Goal: Task Accomplishment & Management: Use online tool/utility

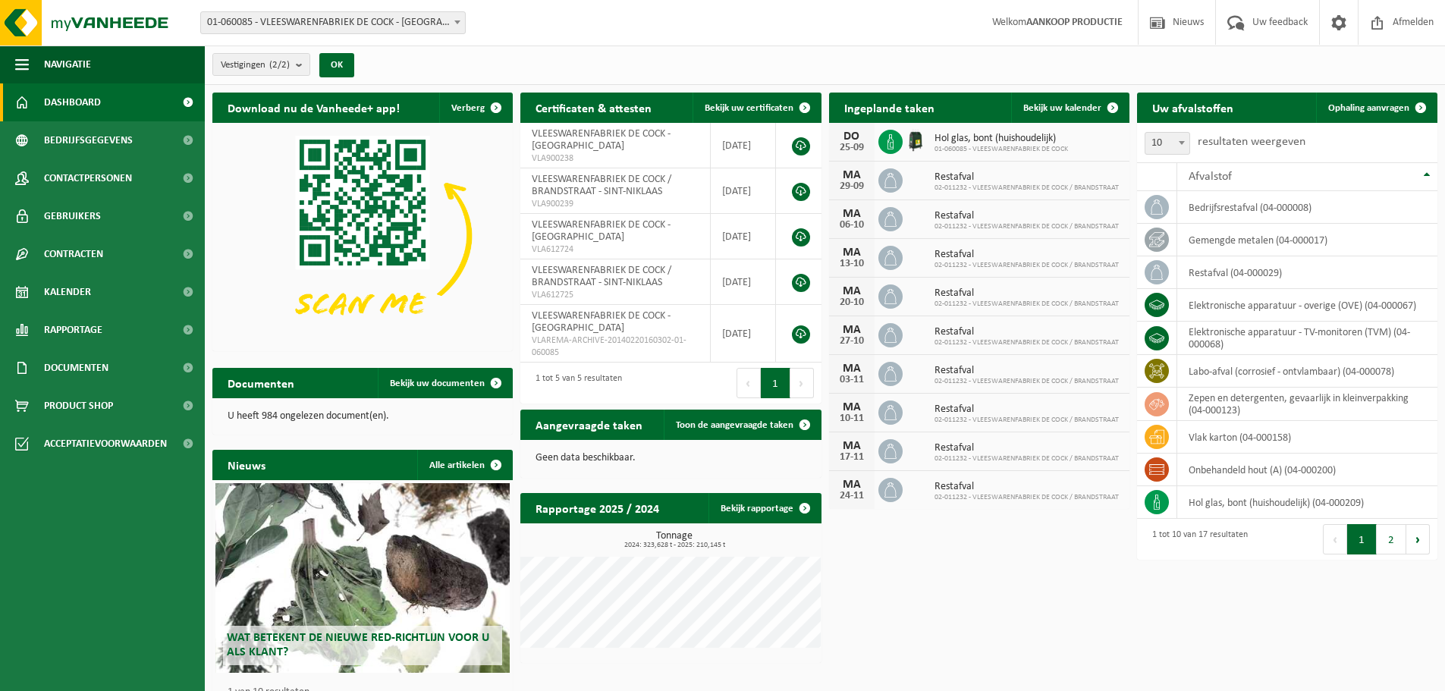
click at [373, 25] on span "01-060085 - VLEESWARENFABRIEK DE COCK - [GEOGRAPHIC_DATA]" at bounding box center [333, 22] width 264 height 21
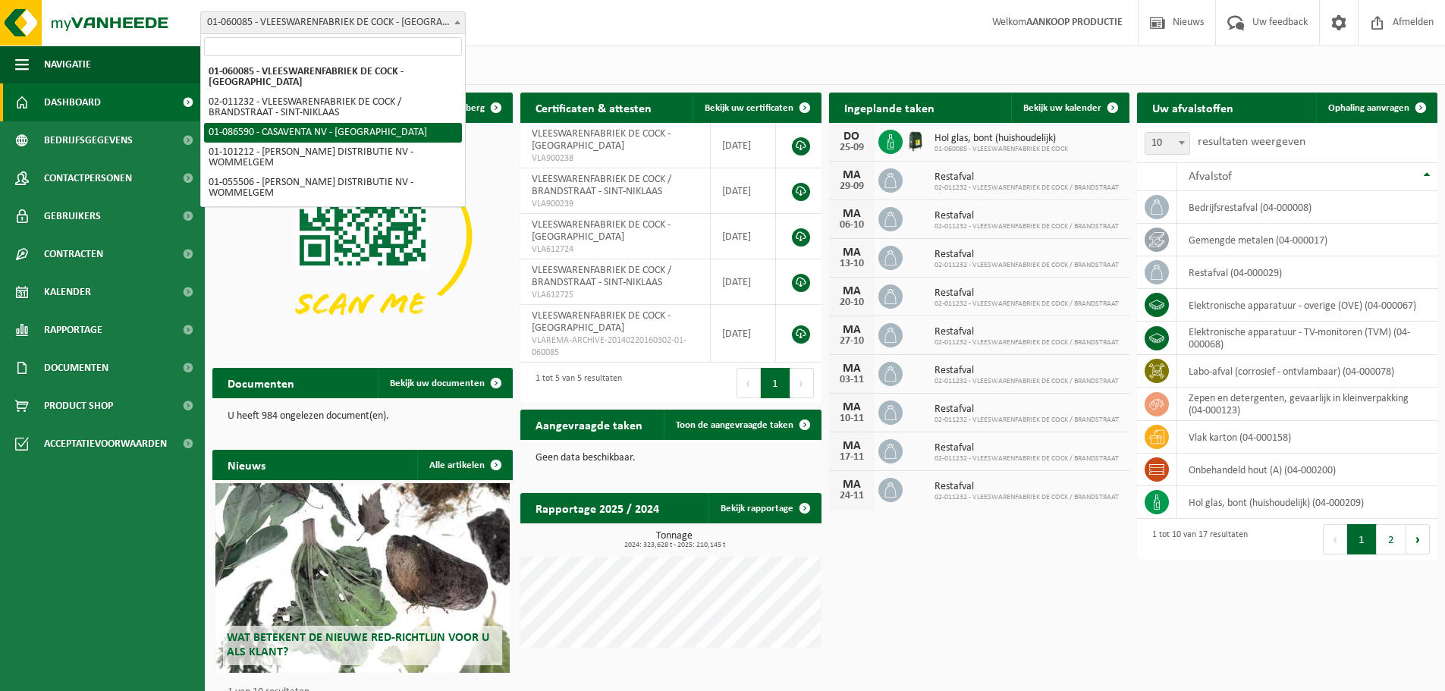
select select "684"
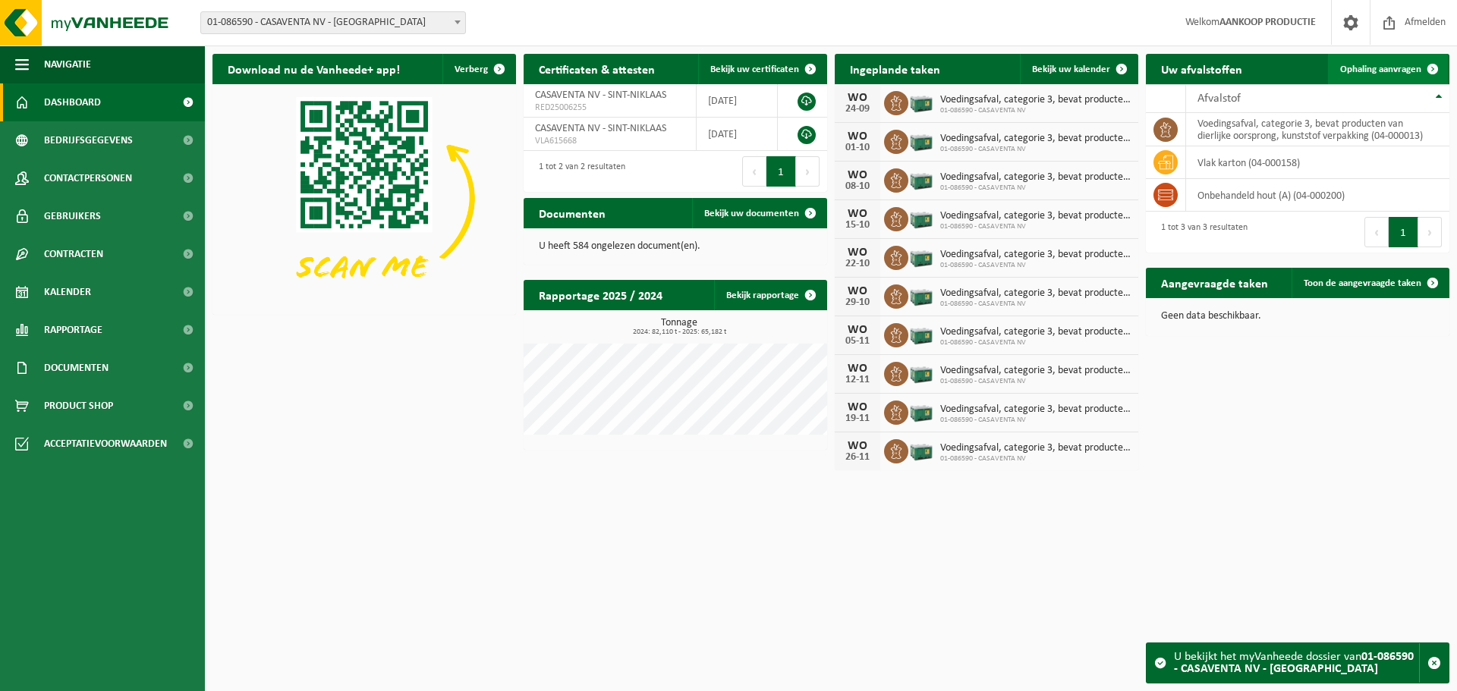
click at [1367, 69] on span "Ophaling aanvragen" at bounding box center [1380, 69] width 81 height 10
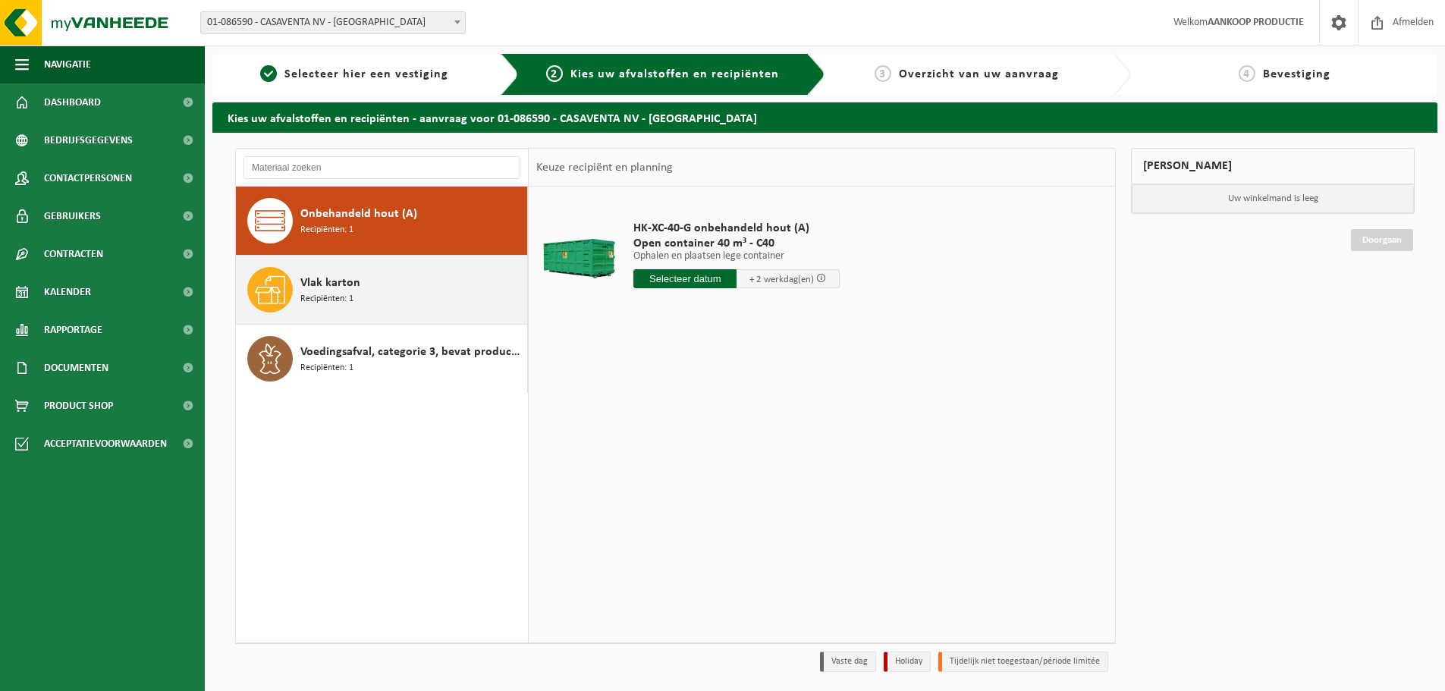
click at [349, 300] on span "Recipiënten: 1" at bounding box center [326, 299] width 53 height 14
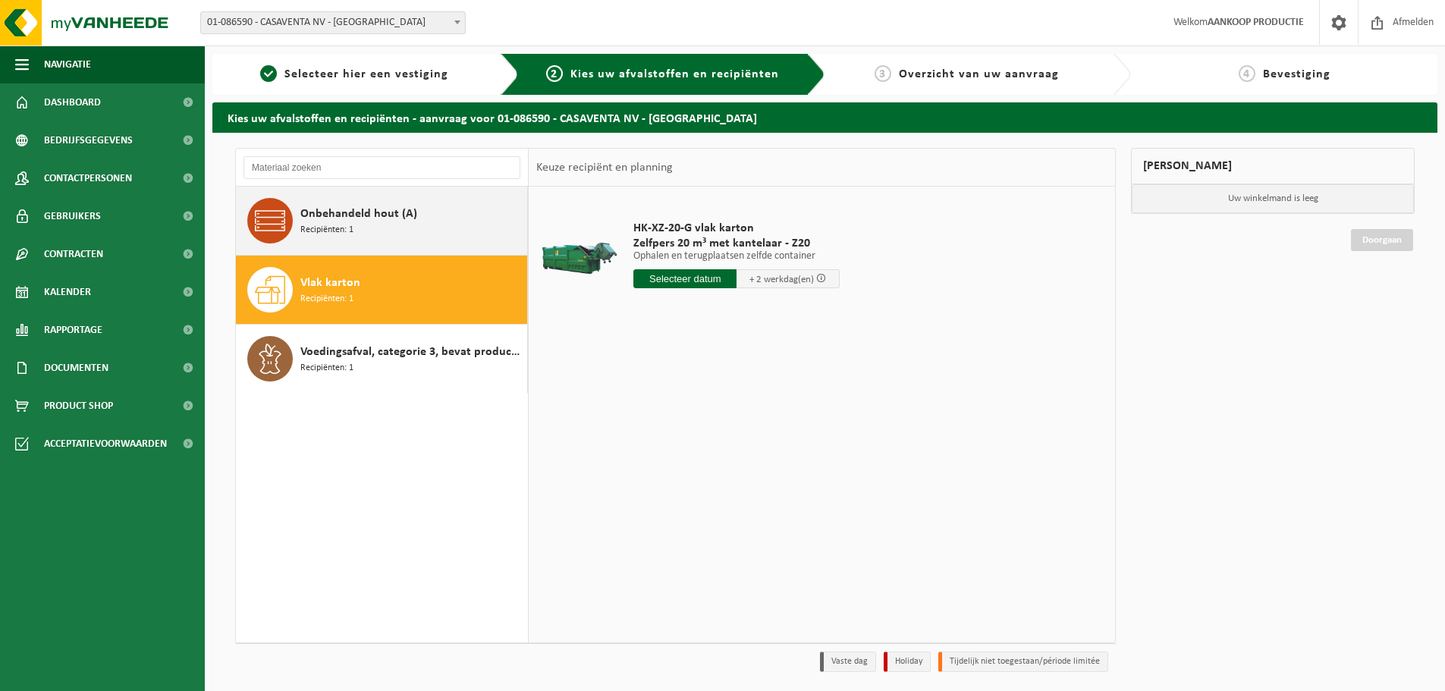
click at [359, 227] on div "Onbehandeld hout (A) Recipiënten: 1" at bounding box center [411, 221] width 223 height 46
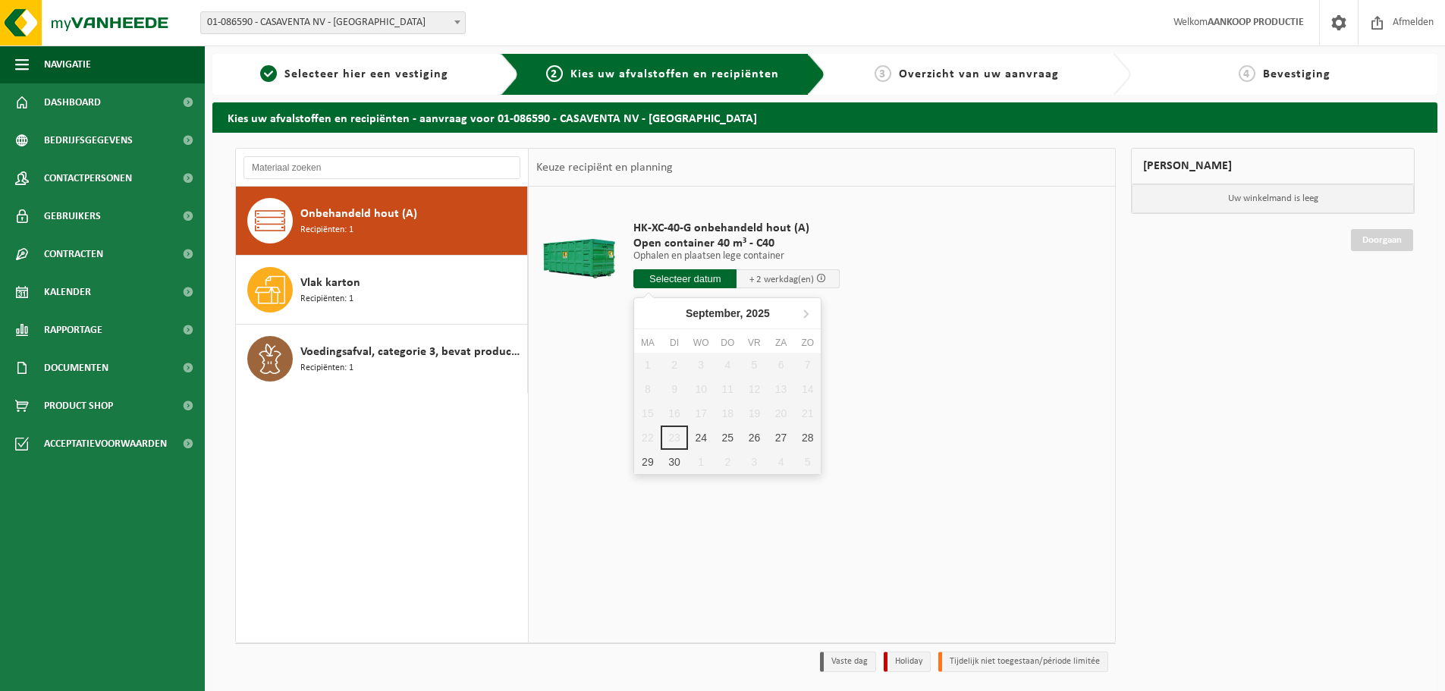
click at [703, 285] on input "text" at bounding box center [685, 278] width 103 height 19
click at [693, 442] on div "24" at bounding box center [701, 438] width 27 height 24
type input "Van [DATE]"
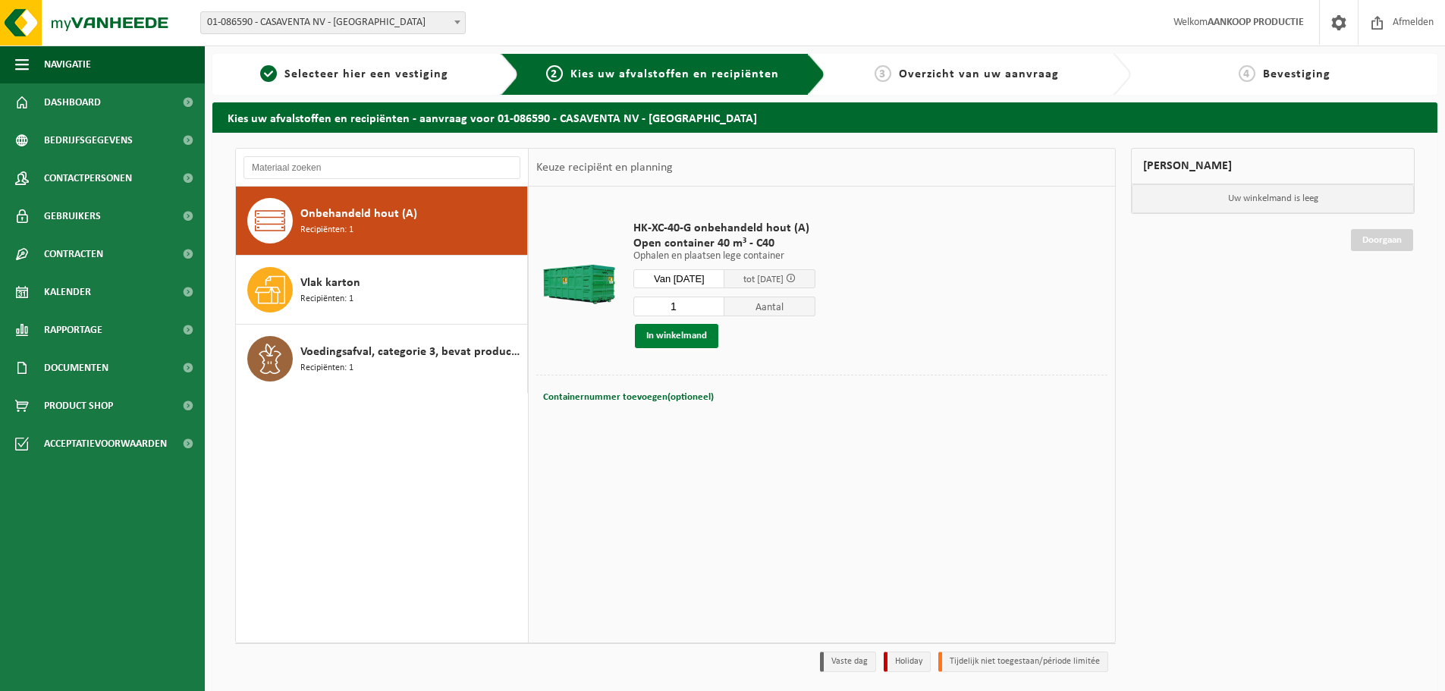
click at [705, 335] on button "In winkelmand" at bounding box center [676, 336] width 83 height 24
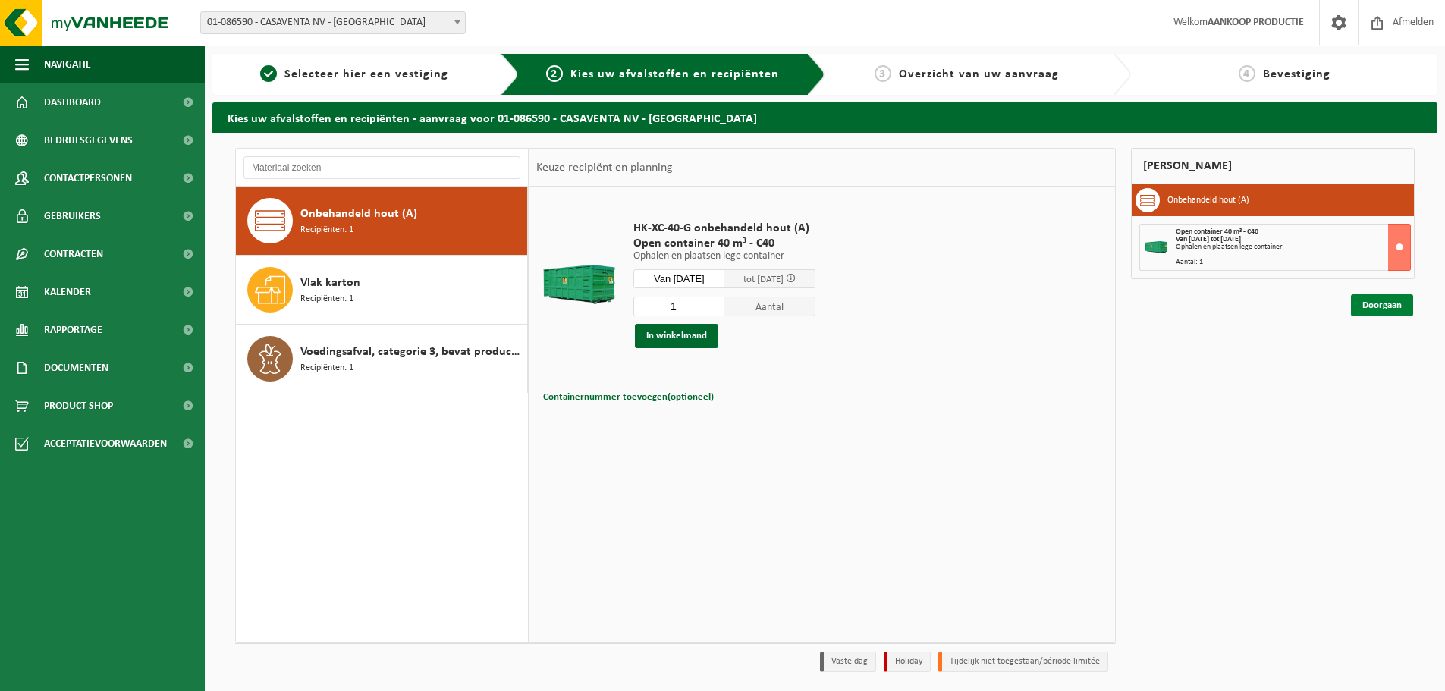
click at [1378, 308] on link "Doorgaan" at bounding box center [1382, 305] width 62 height 22
